Goal: Information Seeking & Learning: Learn about a topic

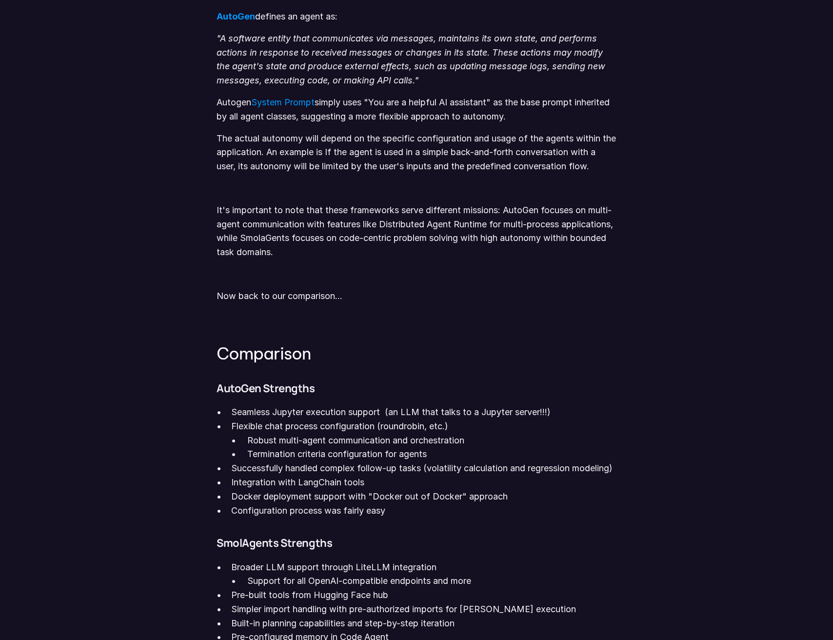
scroll to position [914, 0]
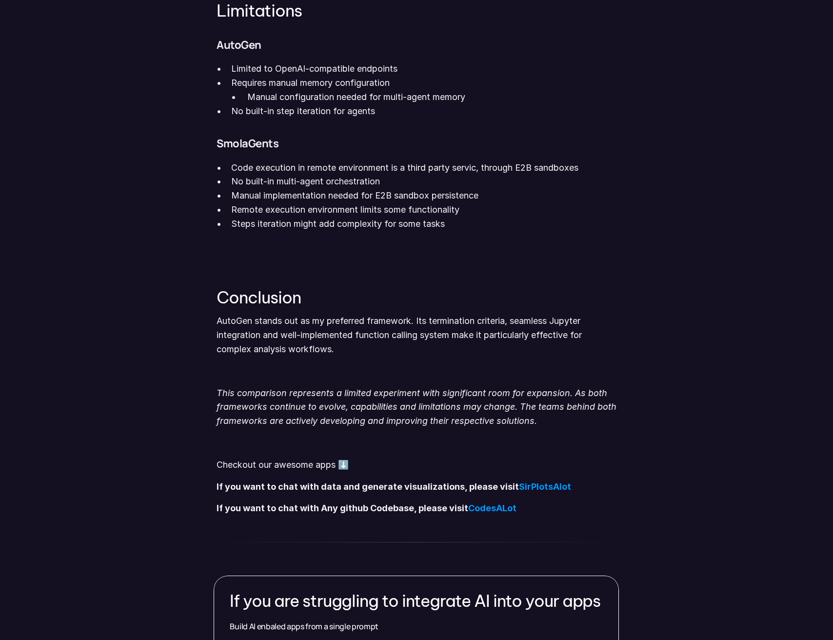
scroll to position [1562, 0]
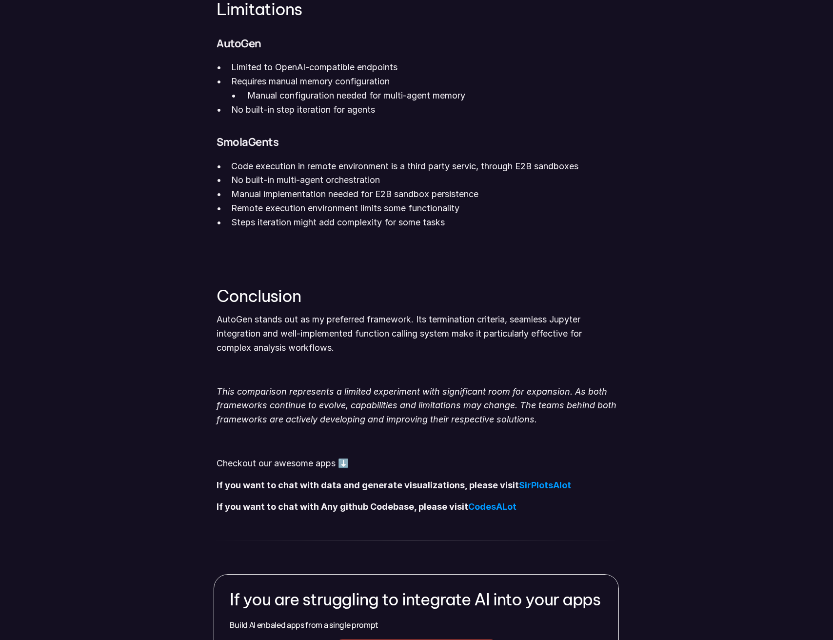
click at [413, 352] on p "AutoGen stands out as my preferred framework. Its termination criteria, seamles…" at bounding box center [417, 334] width 400 height 42
click at [449, 353] on p "AutoGen stands out as my preferred framework. Its termination criteria, seamles…" at bounding box center [417, 334] width 400 height 42
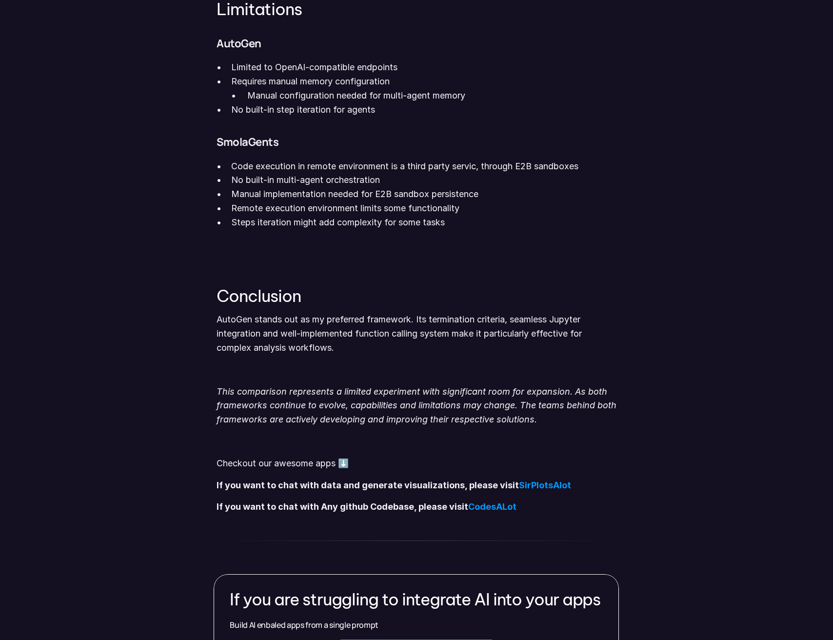
click at [279, 355] on p "AutoGen stands out as my preferred framework. Its termination criteria, seamles…" at bounding box center [417, 334] width 400 height 42
click at [299, 355] on p "AutoGen stands out as my preferred framework. Its termination criteria, seamles…" at bounding box center [417, 334] width 400 height 42
click at [371, 355] on p "AutoGen stands out as my preferred framework. Its termination criteria, seamles…" at bounding box center [417, 334] width 400 height 42
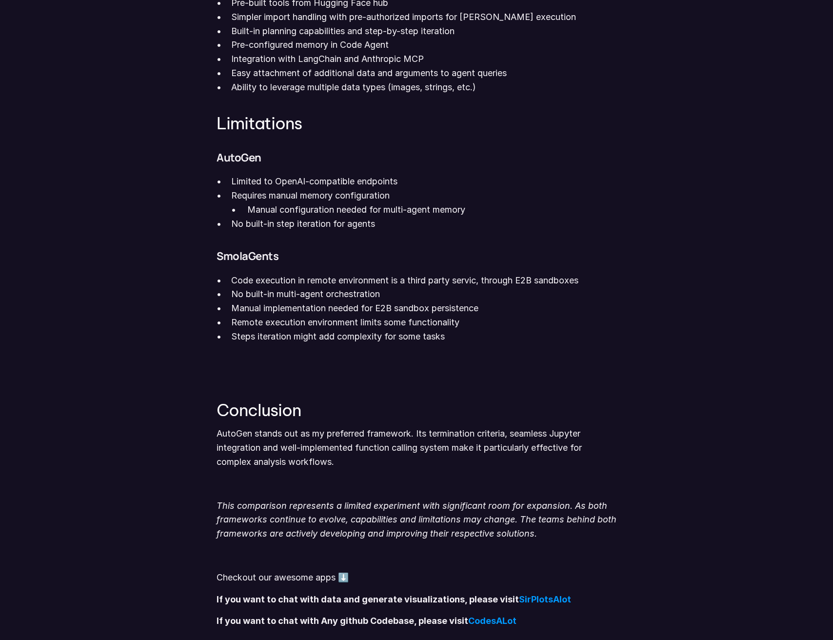
scroll to position [1411, 0]
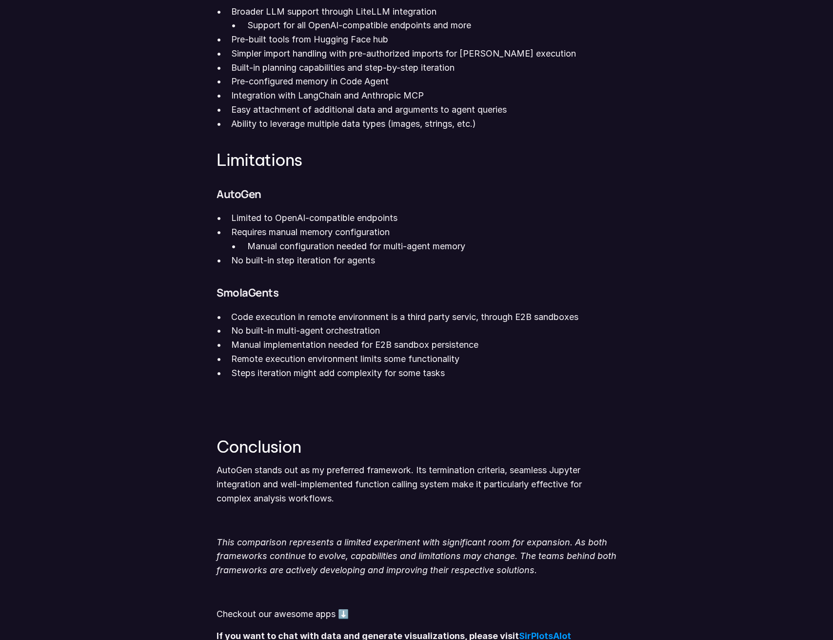
click at [284, 352] on p "Manual implementation needed for E2B sandbox persistence" at bounding box center [423, 345] width 385 height 14
click at [305, 338] on p "No built-in multi-agent orchestration" at bounding box center [423, 331] width 385 height 14
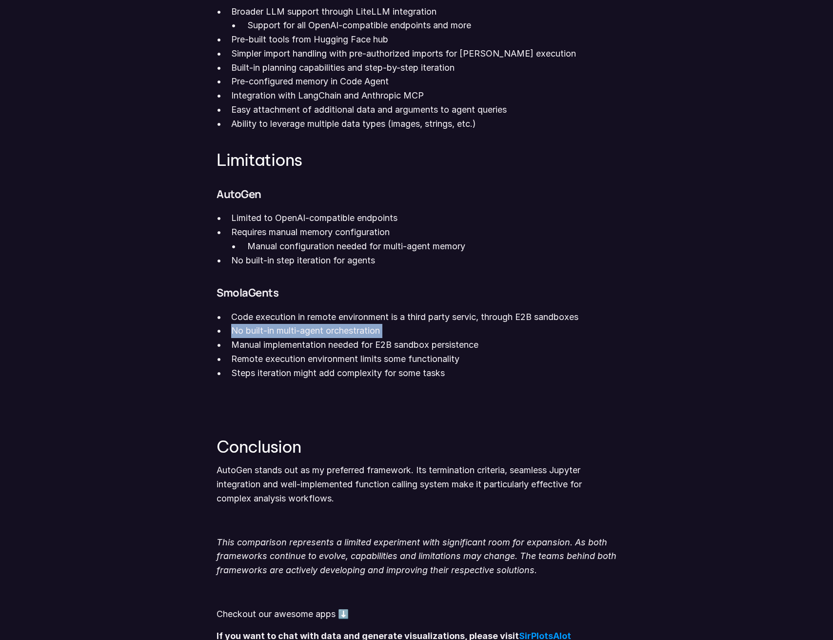
click at [305, 338] on p "No built-in multi-agent orchestration" at bounding box center [423, 331] width 385 height 14
click at [316, 366] on p "Remote execution environment limits some functionality" at bounding box center [423, 359] width 385 height 14
click at [530, 352] on p "Manual implementation needed for E2B sandbox persistence" at bounding box center [423, 345] width 385 height 14
